Goal: Transaction & Acquisition: Purchase product/service

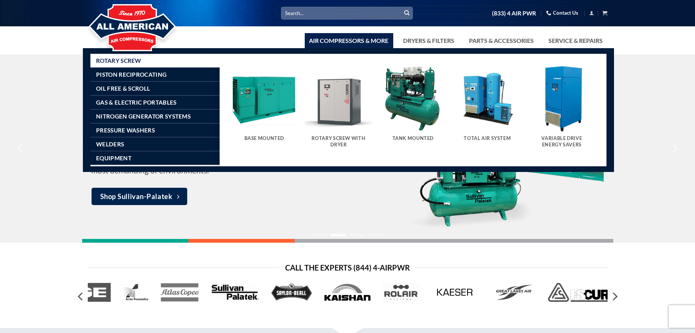
click at [264, 103] on img "Visit product category Base Mounted" at bounding box center [263, 98] width 67 height 67
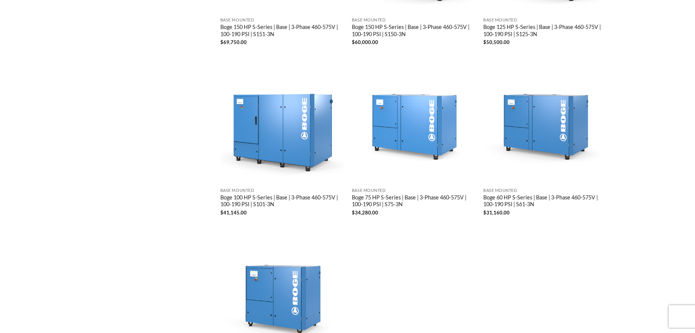
scroll to position [1453, 0]
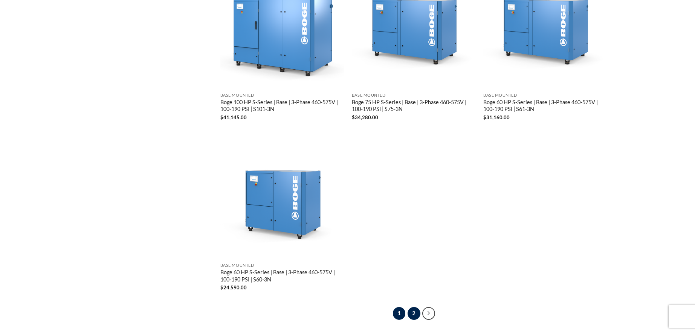
click at [414, 307] on link "2" at bounding box center [413, 313] width 13 height 13
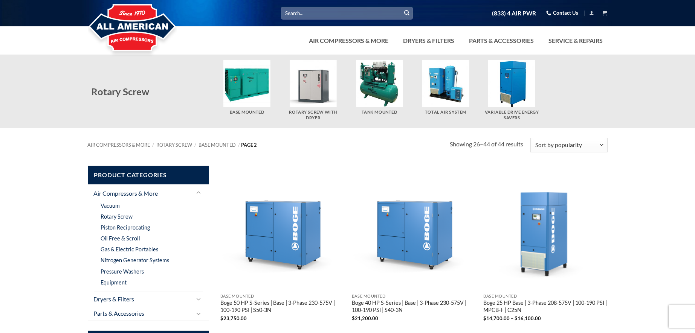
click at [305, 16] on input "Search for:" at bounding box center [347, 13] width 132 height 12
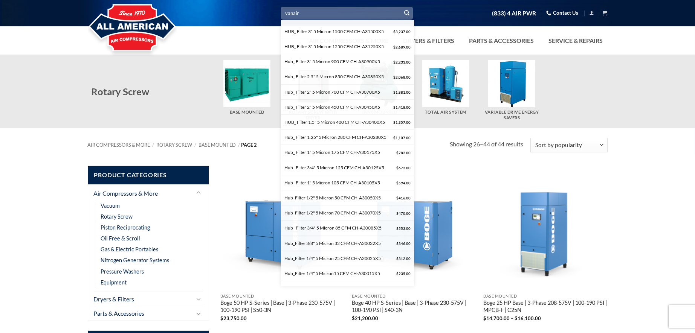
scroll to position [1205, 0]
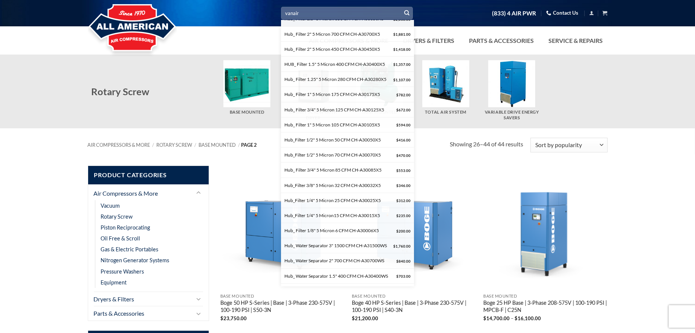
drag, startPoint x: 321, startPoint y: 15, endPoint x: 279, endPoint y: 17, distance: 41.5
click at [279, 17] on div "Search for: [PERSON_NAME] Condensate Purifier 32 $ 168.00 Hub_Auto Drain 1/2" 2…" at bounding box center [347, 13] width 531 height 13
type input "truck mount"
click at [401, 8] on button "Submit" at bounding box center [406, 13] width 11 height 11
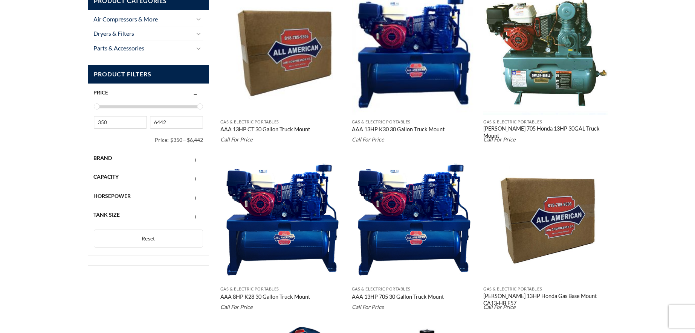
scroll to position [113, 0]
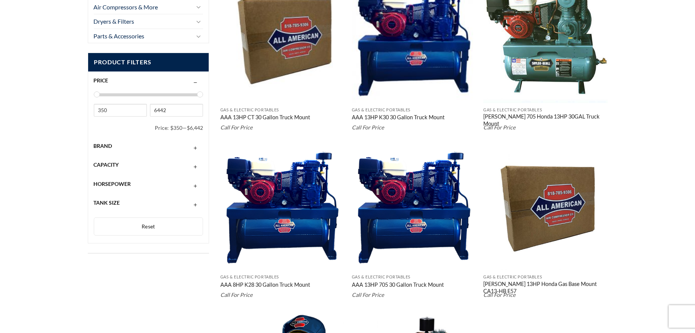
click at [196, 145] on button "button" at bounding box center [195, 146] width 9 height 6
